Goal: Find specific page/section: Find specific page/section

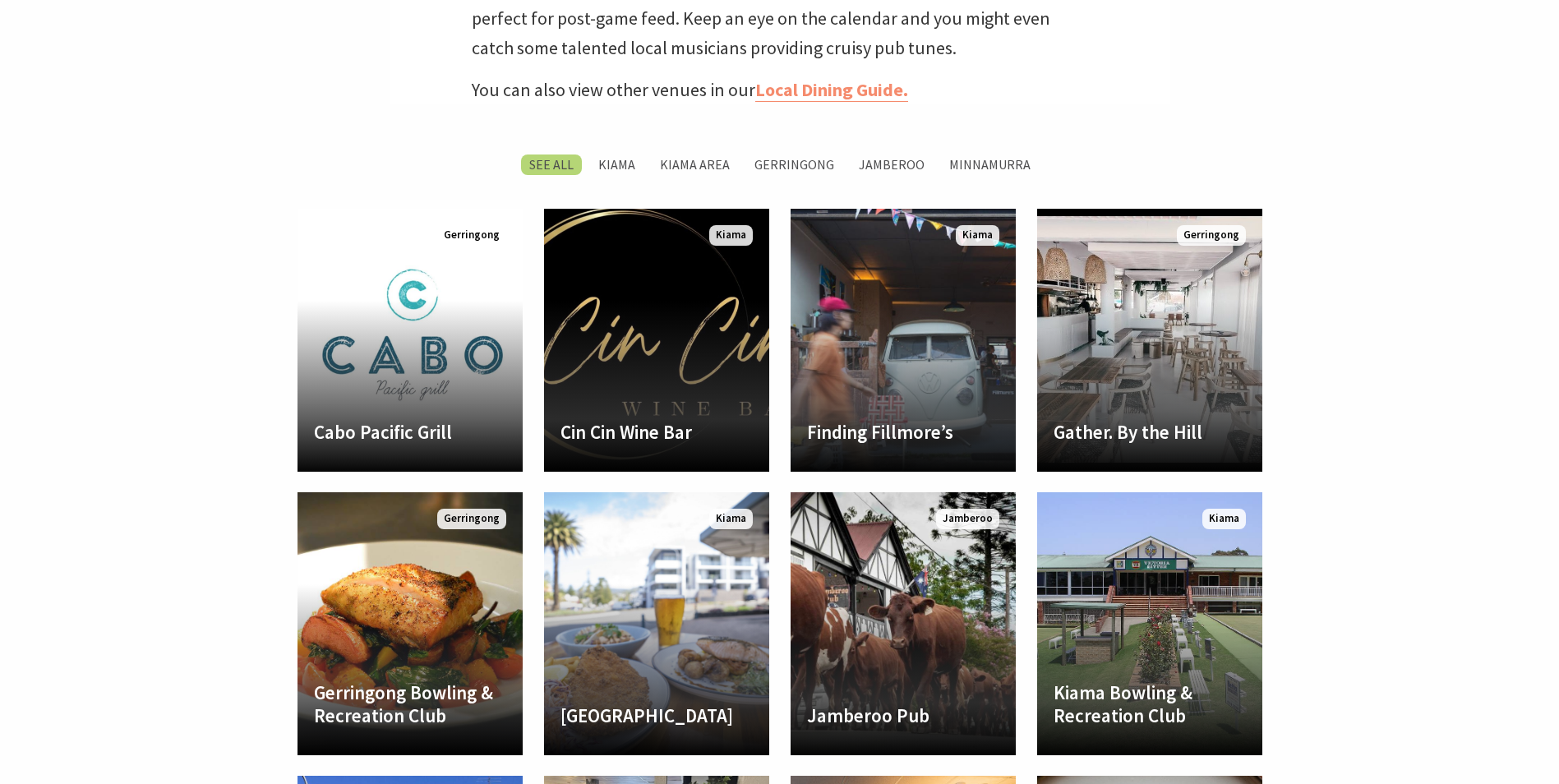
scroll to position [904, 0]
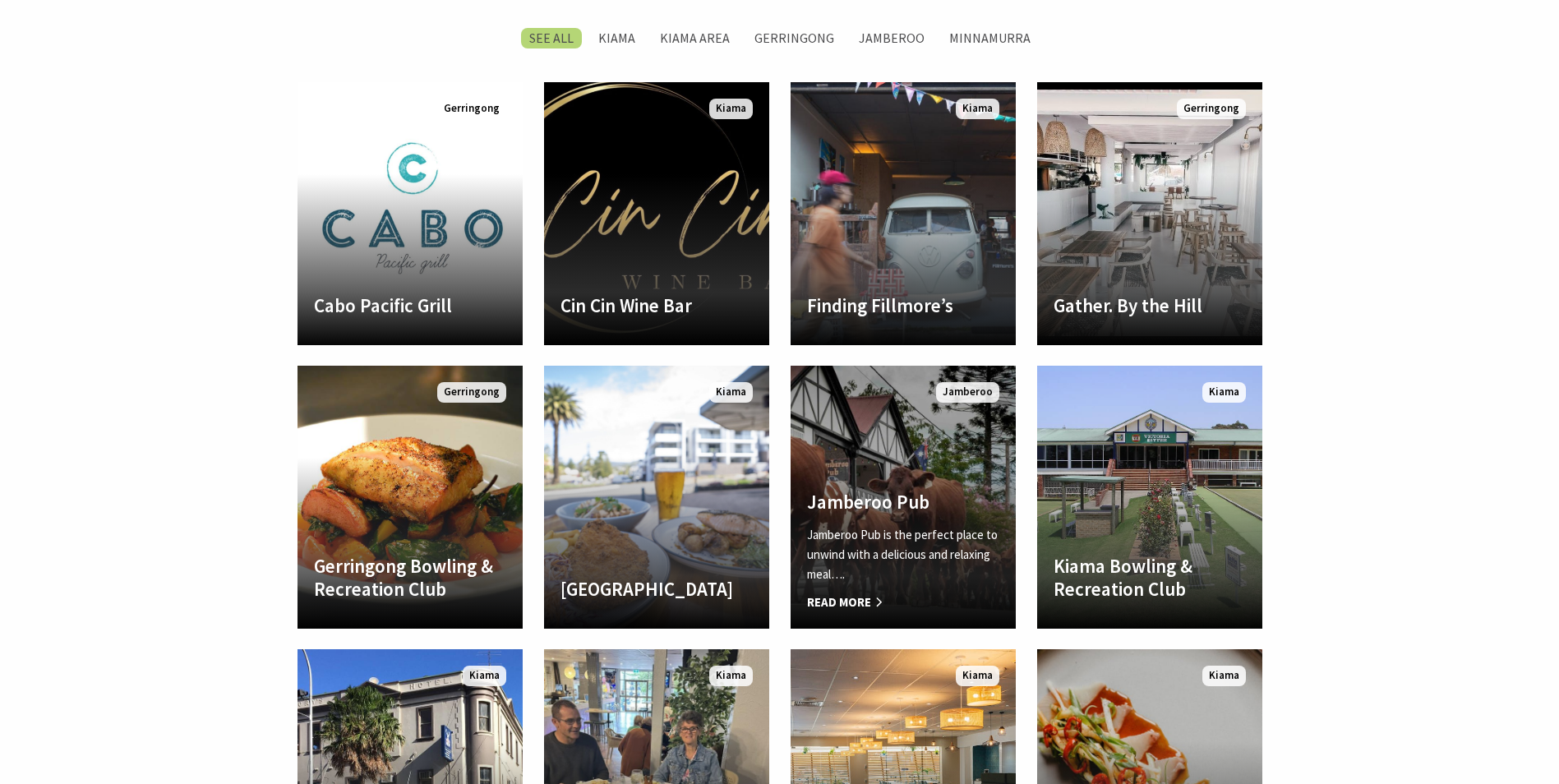
click at [869, 483] on link "Another Image Used Jamberoo Pub Jamberoo Pub is the perfect place to unwind wit…" at bounding box center [903, 497] width 225 height 263
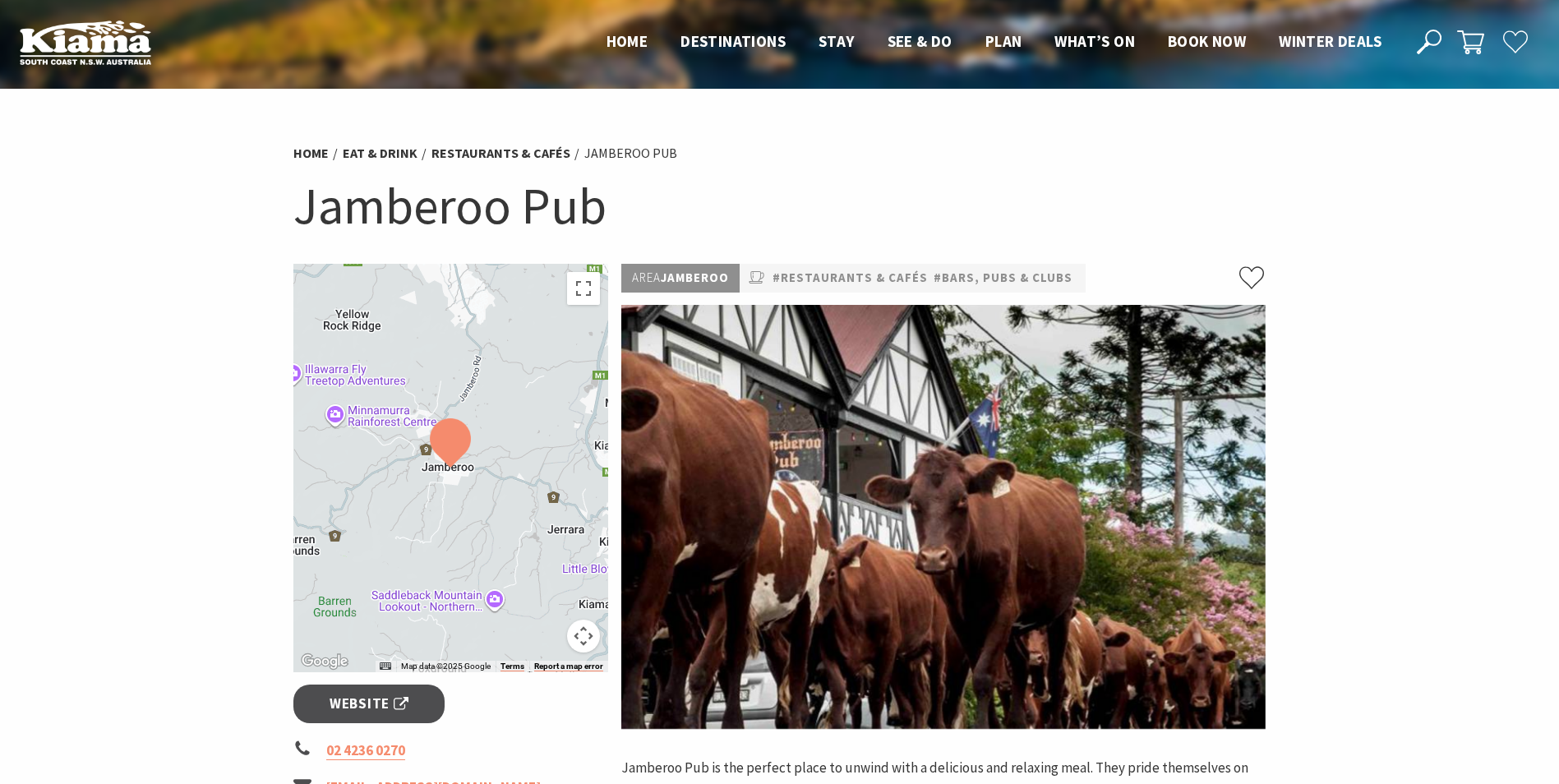
click at [490, 493] on div at bounding box center [451, 468] width 316 height 408
click at [585, 288] on button "Toggle fullscreen view" at bounding box center [583, 288] width 33 height 33
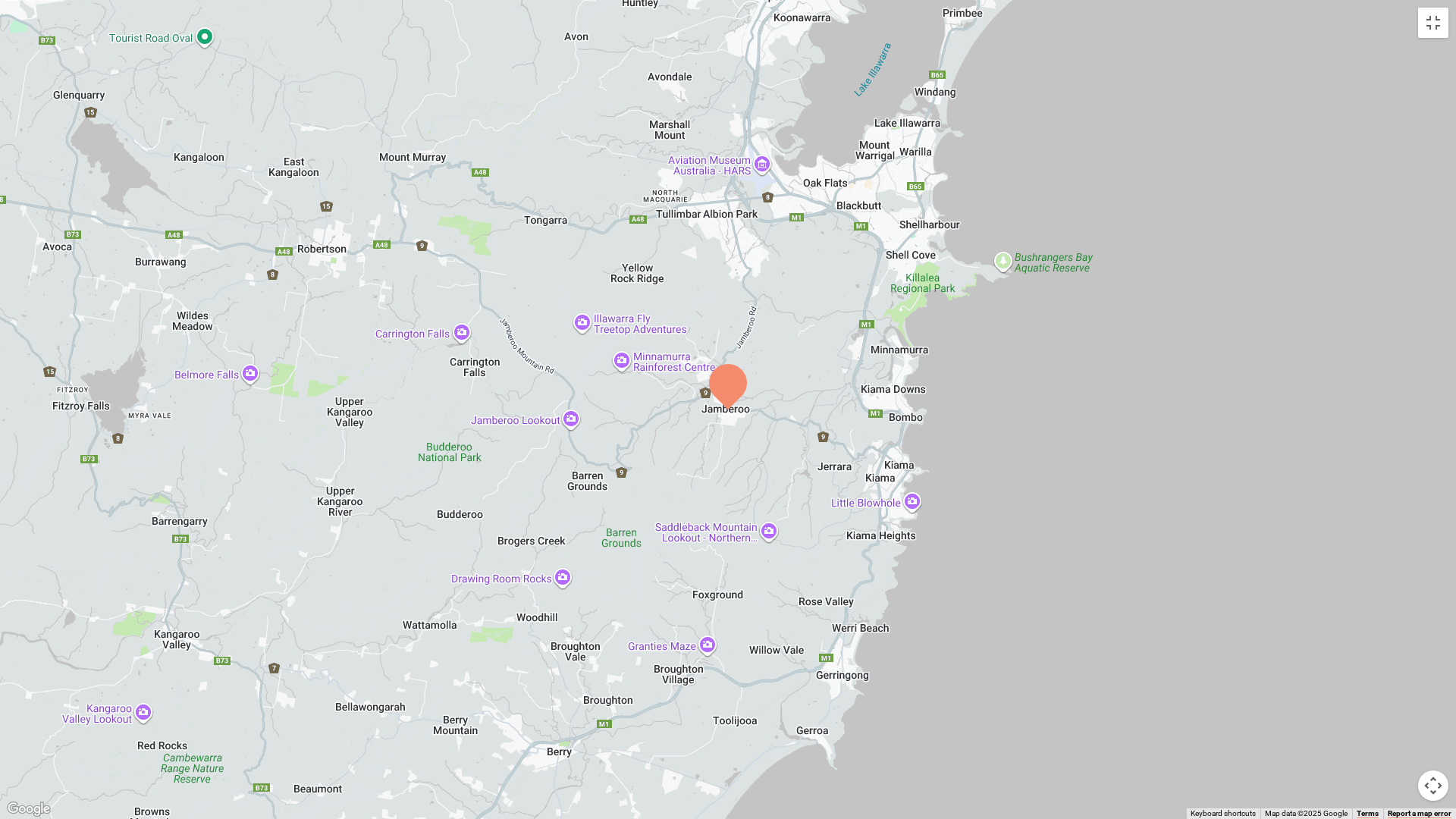
click at [862, 454] on div at bounding box center [728, 410] width 1456 height 819
click at [1279, 722] on div at bounding box center [728, 410] width 1456 height 819
click at [1433, 24] on button "Toggle fullscreen view" at bounding box center [1433, 22] width 30 height 30
